Goal: Transaction & Acquisition: Purchase product/service

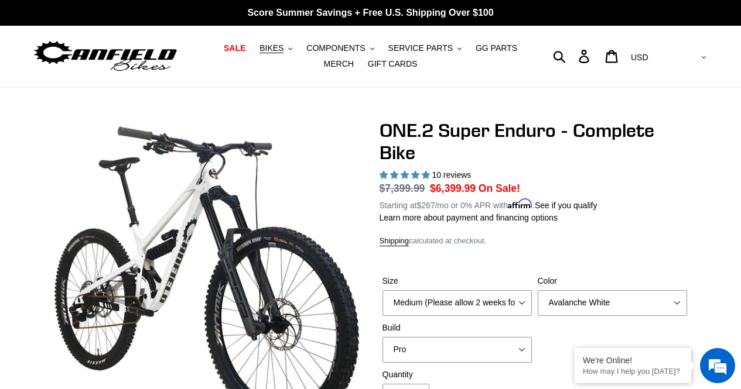
select select "highest-rating"
click at [267, 47] on span "BIKES" at bounding box center [271, 48] width 24 height 10
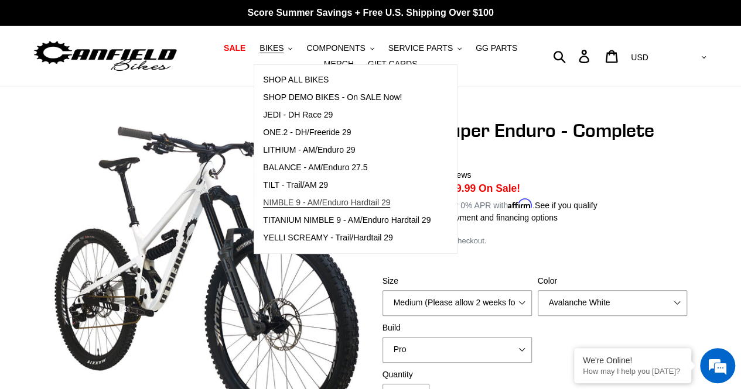
click at [332, 196] on link "NIMBLE 9 - AM/Enduro Hardtail 29" at bounding box center [346, 203] width 185 height 18
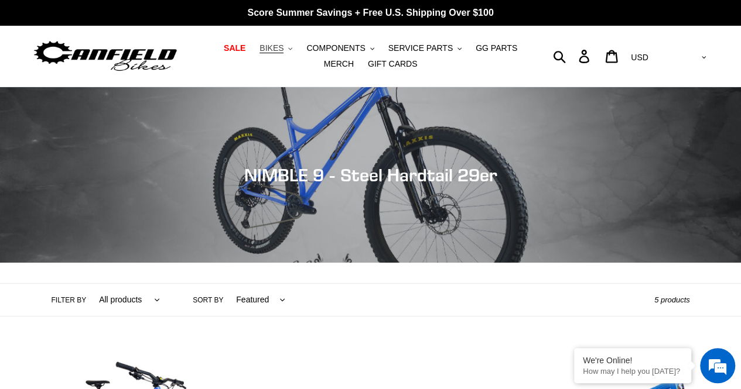
click at [265, 47] on span "BIKES" at bounding box center [271, 48] width 24 height 10
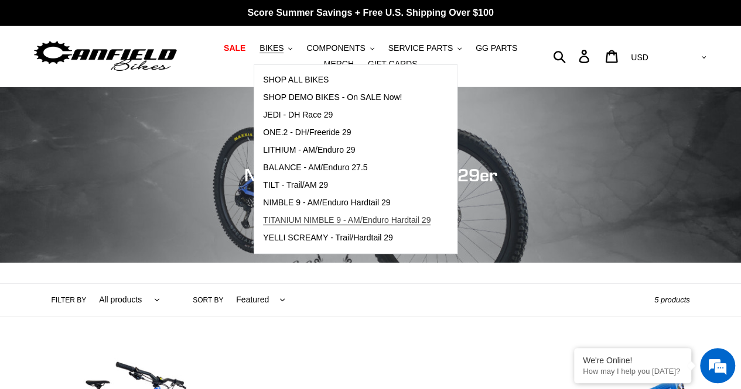
click at [300, 228] on link "TITANIUM NIMBLE 9 - AM/Enduro Hardtail 29" at bounding box center [346, 221] width 185 height 18
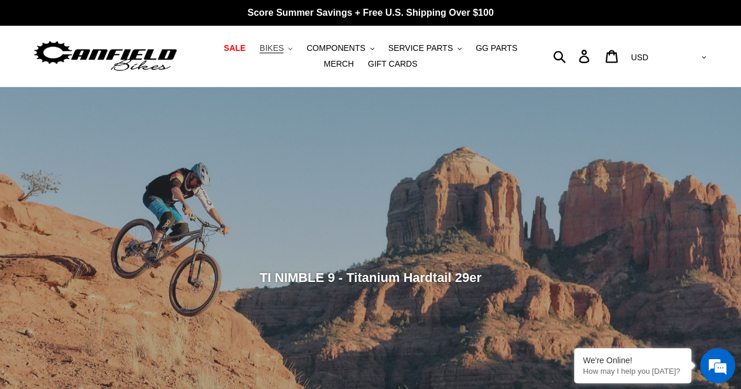
click at [288, 47] on icon ".cls-1{fill:#231f20}" at bounding box center [290, 49] width 4 height 4
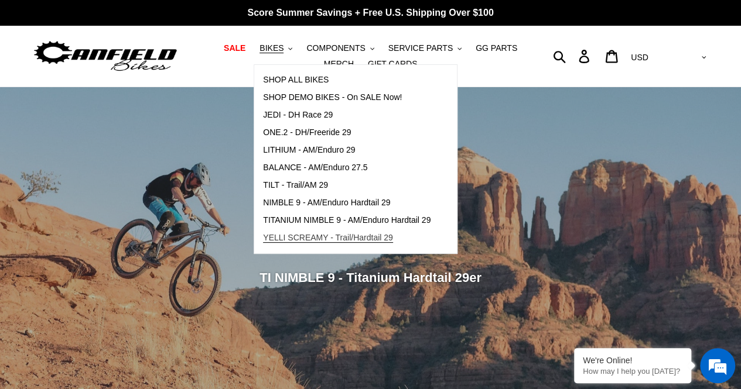
click at [303, 236] on span "YELLI SCREAMY - Trail/Hardtail 29" at bounding box center [328, 238] width 130 height 10
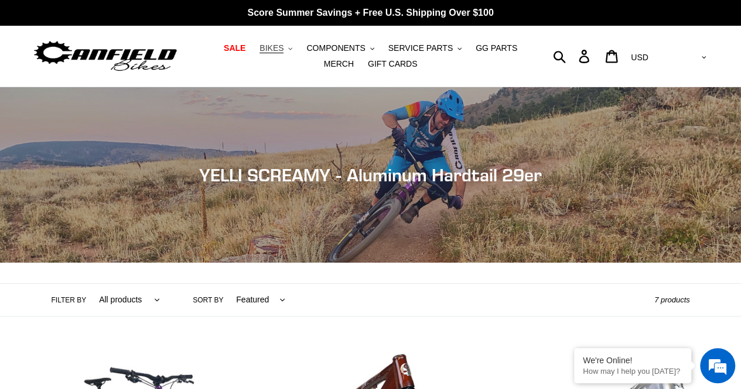
click at [273, 52] on button "BIKES .cls-1{fill:#231f20}" at bounding box center [276, 48] width 44 height 16
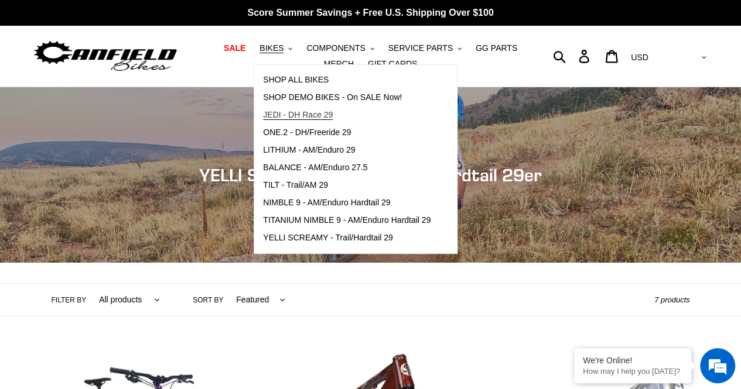
click at [288, 117] on span "JEDI - DH Race 29" at bounding box center [298, 115] width 70 height 10
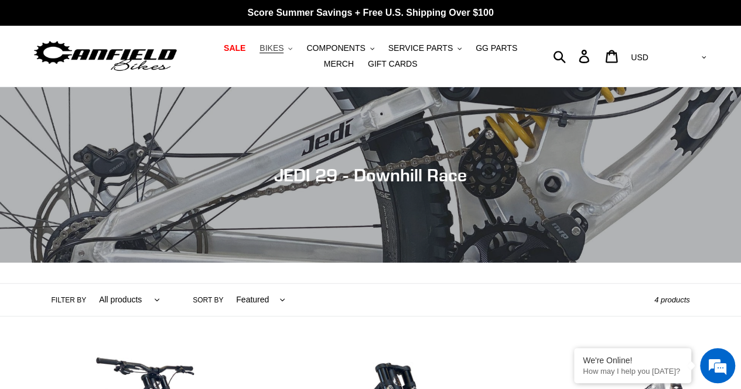
click at [264, 47] on span "BIKES" at bounding box center [271, 48] width 24 height 10
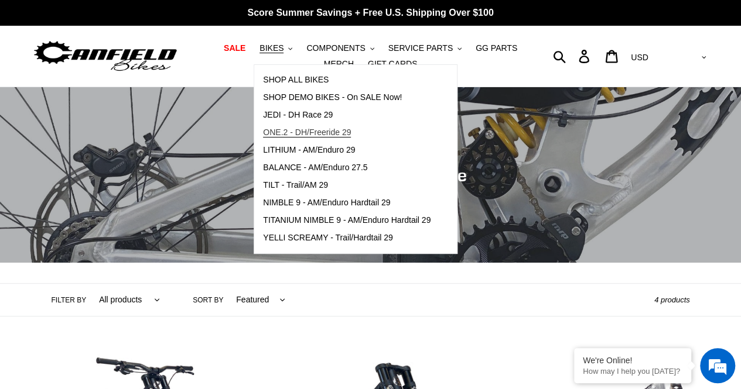
click at [292, 134] on span "ONE.2 - DH/Freeride 29" at bounding box center [307, 133] width 88 height 10
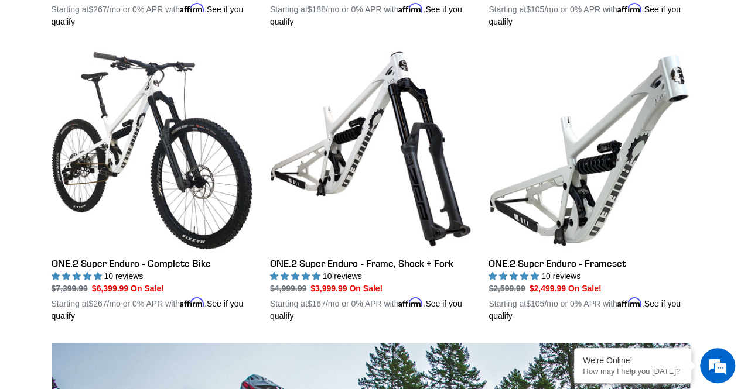
scroll to position [597, 0]
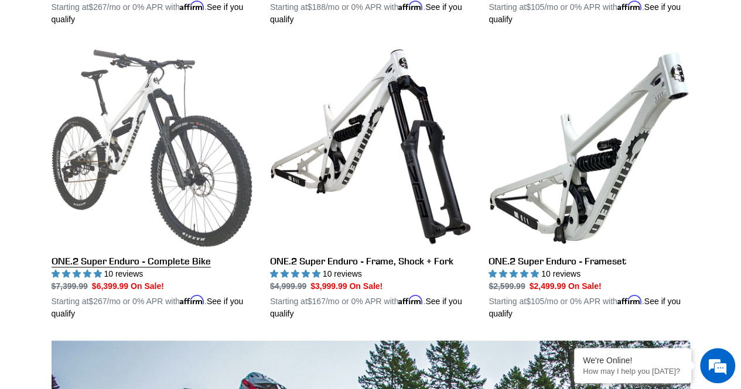
click at [138, 258] on link "ONE.2 Super Enduro - Complete Bike" at bounding box center [152, 183] width 201 height 274
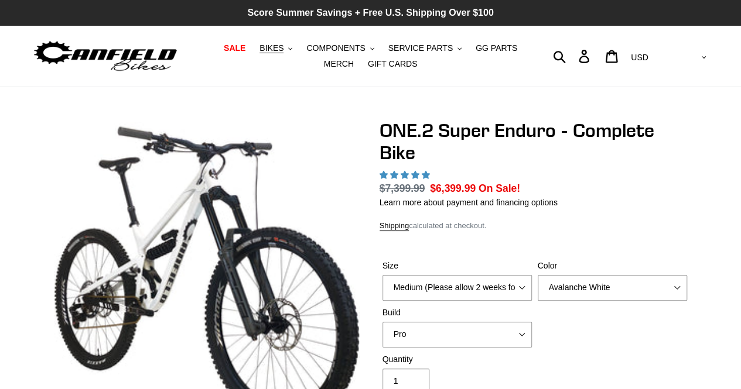
select select "highest-rating"
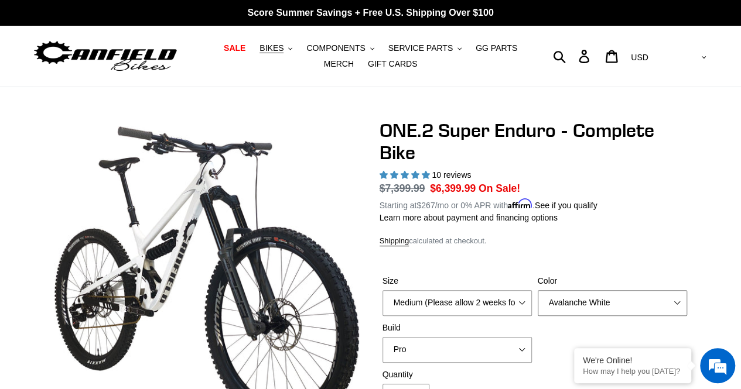
click at [625, 310] on select "Avalanche White Bentonite Grey" at bounding box center [612, 303] width 149 height 26
click at [538, 290] on select "Avalanche White Bentonite Grey" at bounding box center [612, 303] width 149 height 26
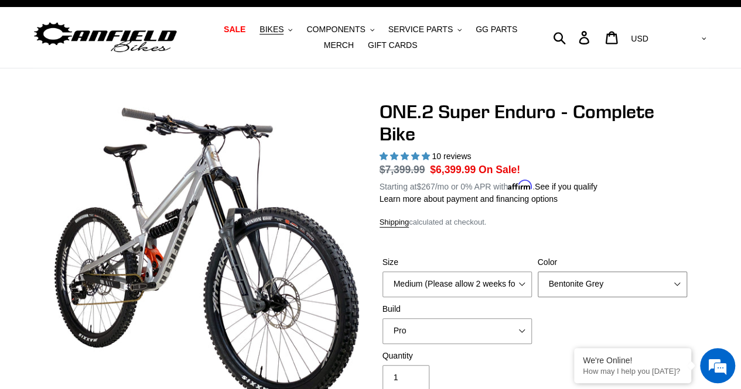
scroll to position [23, 0]
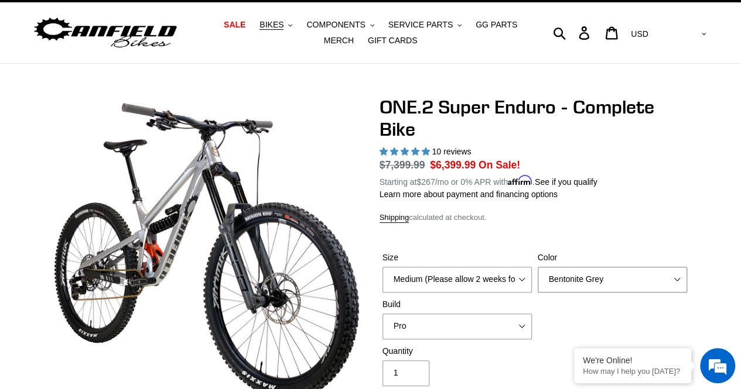
click at [644, 279] on select "Avalanche White Bentonite Grey" at bounding box center [612, 280] width 149 height 26
click at [538, 267] on select "Avalanche White Bentonite Grey" at bounding box center [612, 280] width 149 height 26
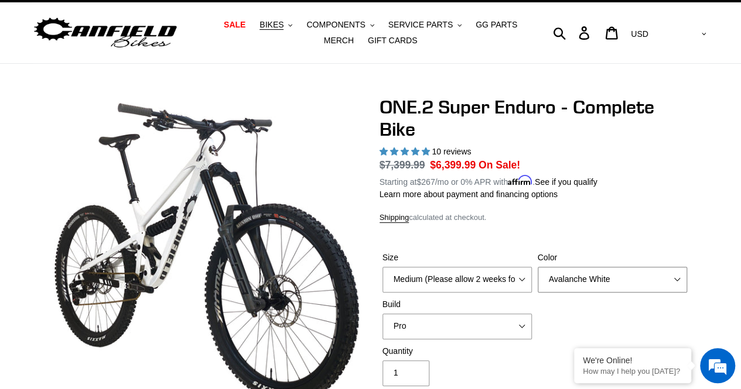
click at [649, 274] on select "Avalanche White Bentonite Grey" at bounding box center [612, 280] width 149 height 26
select select "Bentonite Grey"
click at [538, 267] on select "Avalanche White Bentonite Grey" at bounding box center [612, 280] width 149 height 26
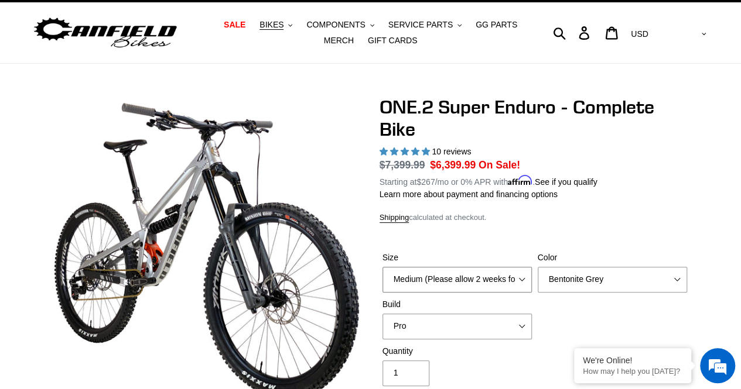
click at [520, 274] on select "Medium (Please allow 2 weeks for delivery) Large (Sold Out)" at bounding box center [456, 280] width 149 height 26
click at [583, 316] on div "Size Medium (Please allow 2 weeks for delivery) Large (Sold Out) Color Avalanch…" at bounding box center [534, 299] width 310 height 94
click at [515, 314] on select "Pro" at bounding box center [456, 327] width 149 height 26
click at [556, 322] on div "Size Medium (Please allow 2 weeks for delivery) Large (Sold Out) Color Avalanch…" at bounding box center [534, 299] width 310 height 94
